Goal: Task Accomplishment & Management: Manage account settings

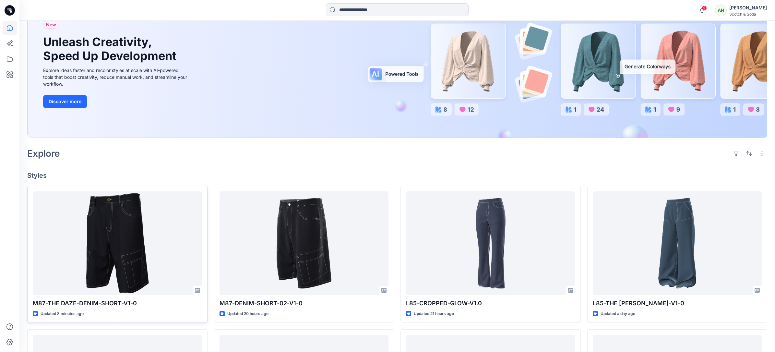
scroll to position [65, 0]
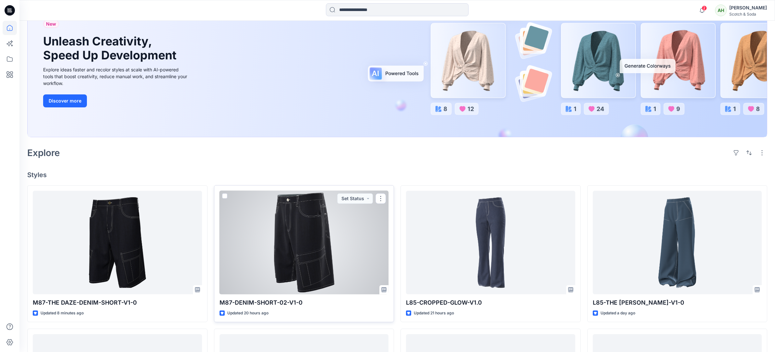
click at [341, 219] on div at bounding box center [303, 242] width 169 height 103
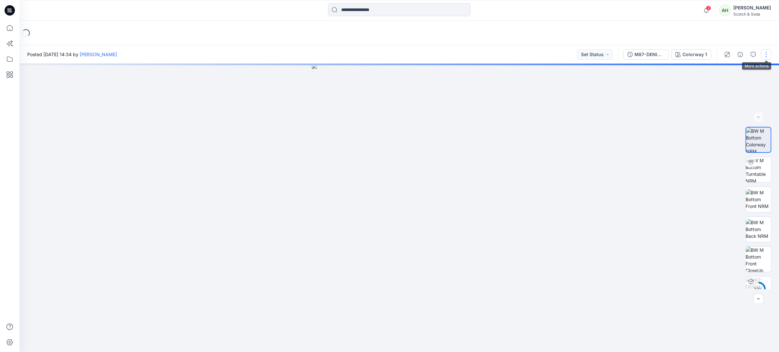
click at [427, 52] on button "button" at bounding box center [766, 54] width 10 height 10
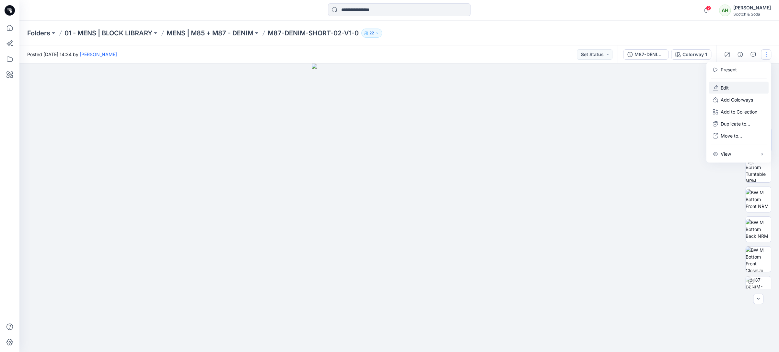
click at [427, 86] on button "Edit" at bounding box center [739, 88] width 60 height 12
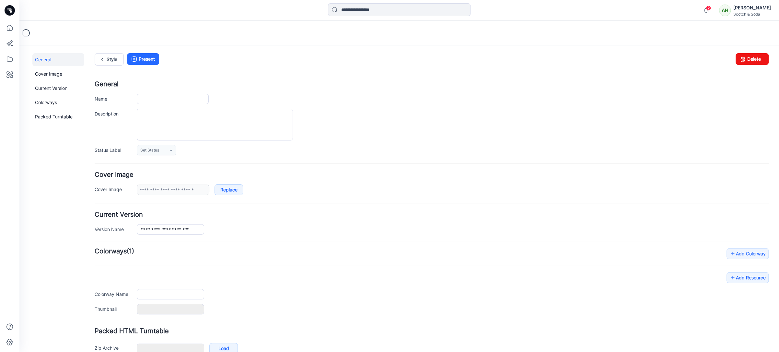
type input "**********"
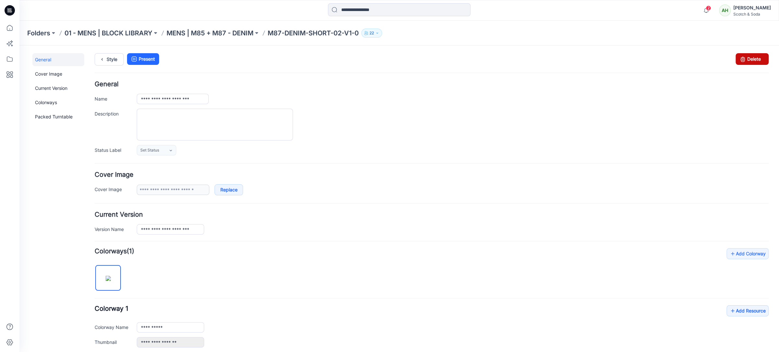
click at [750, 60] on link "Delete" at bounding box center [752, 59] width 33 height 12
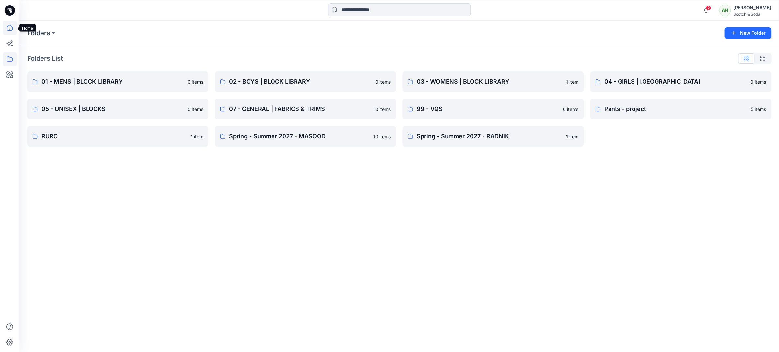
click at [10, 29] on icon at bounding box center [10, 28] width 14 height 14
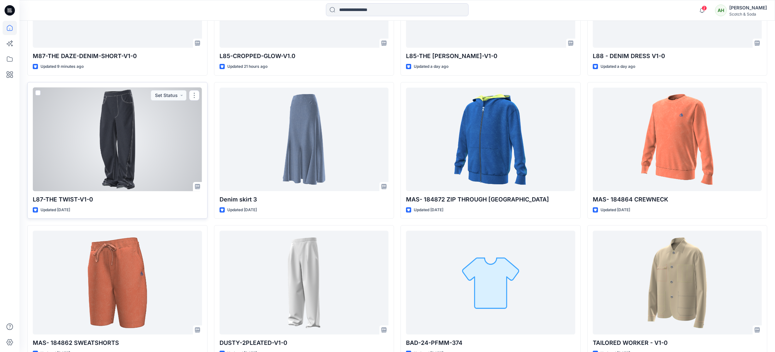
scroll to position [348, 0]
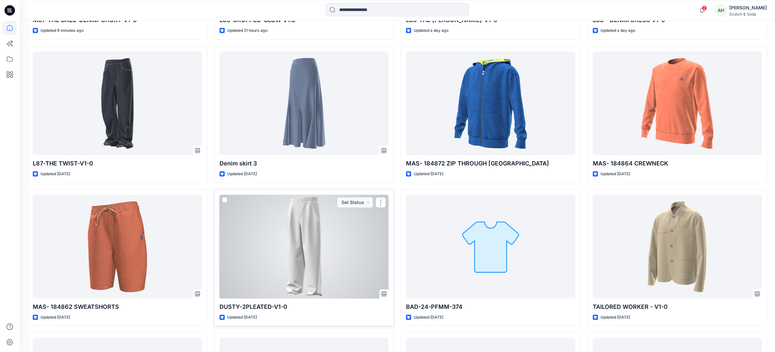
click at [323, 245] on div at bounding box center [303, 245] width 169 height 103
